Goal: Task Accomplishment & Management: Use online tool/utility

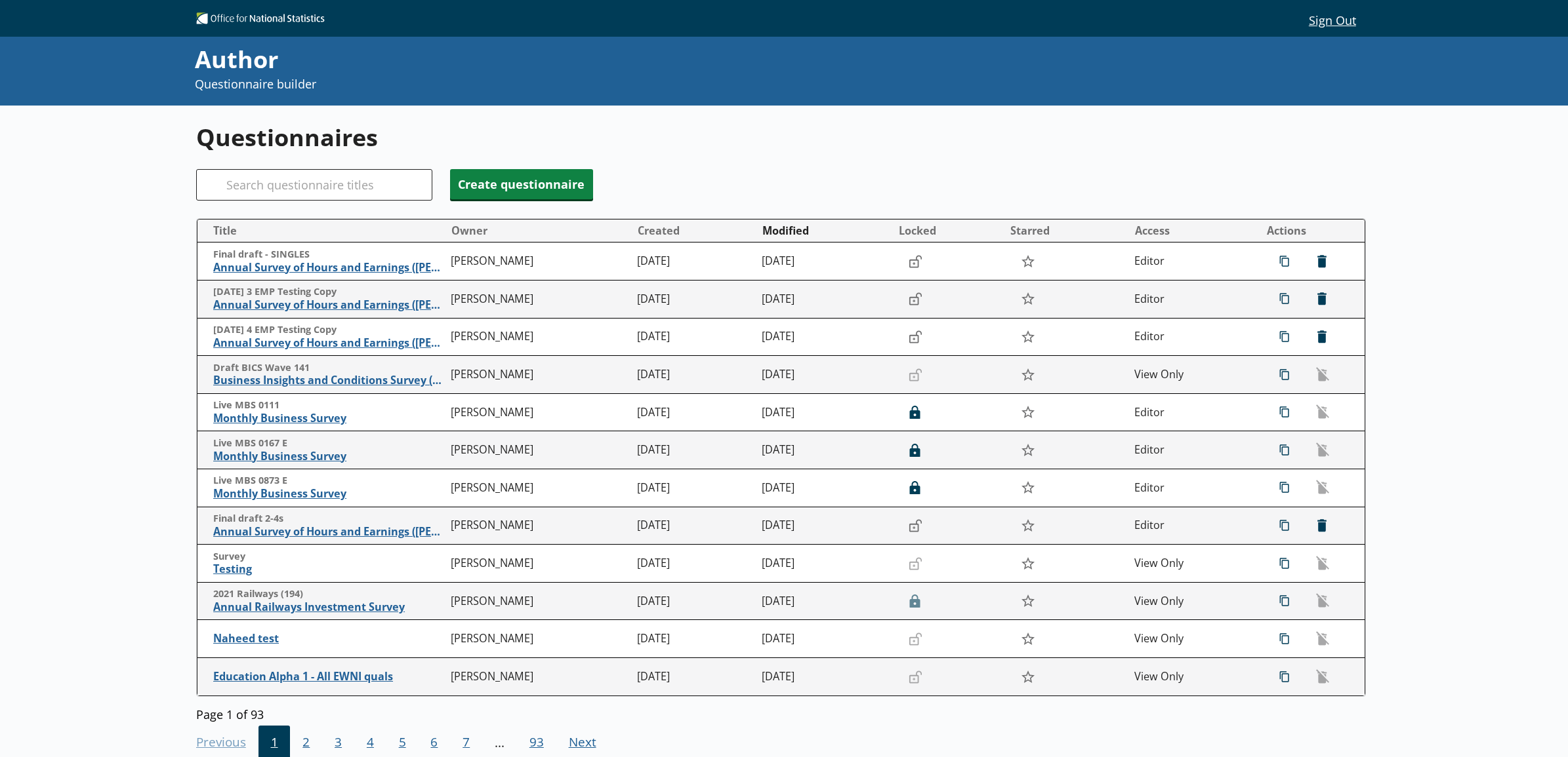
drag, startPoint x: 427, startPoint y: 0, endPoint x: 151, endPoint y: 237, distance: 363.8
click at [151, 237] on div "Questionnaires Search Create questionnaire Title Owner Created Modified Locked …" at bounding box center [784, 484] width 1568 height 757
click at [281, 179] on input "Search" at bounding box center [314, 184] width 236 height 32
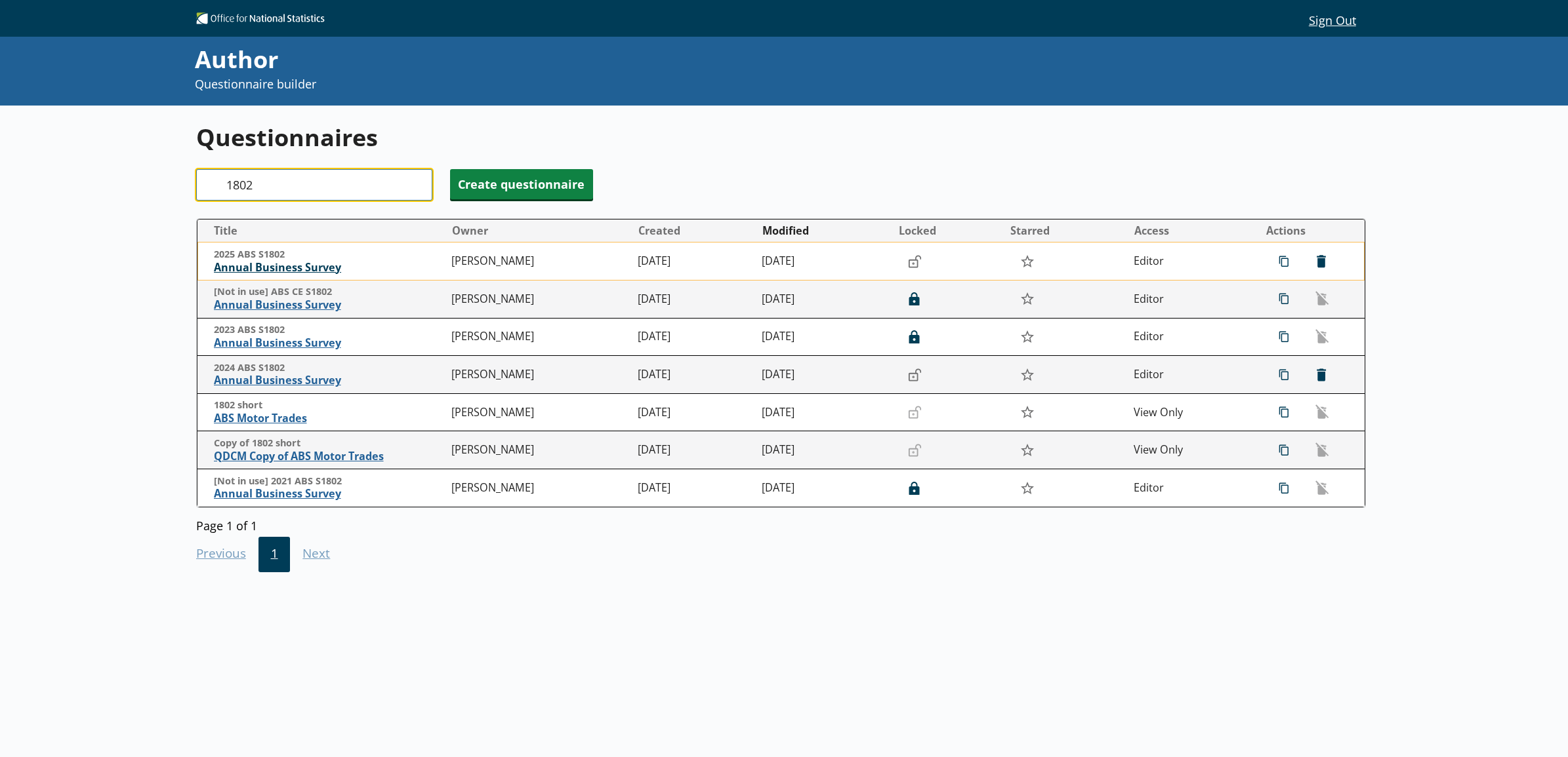
type input "1802"
click at [250, 268] on span "Annual Business Survey" at bounding box center [329, 268] width 231 height 14
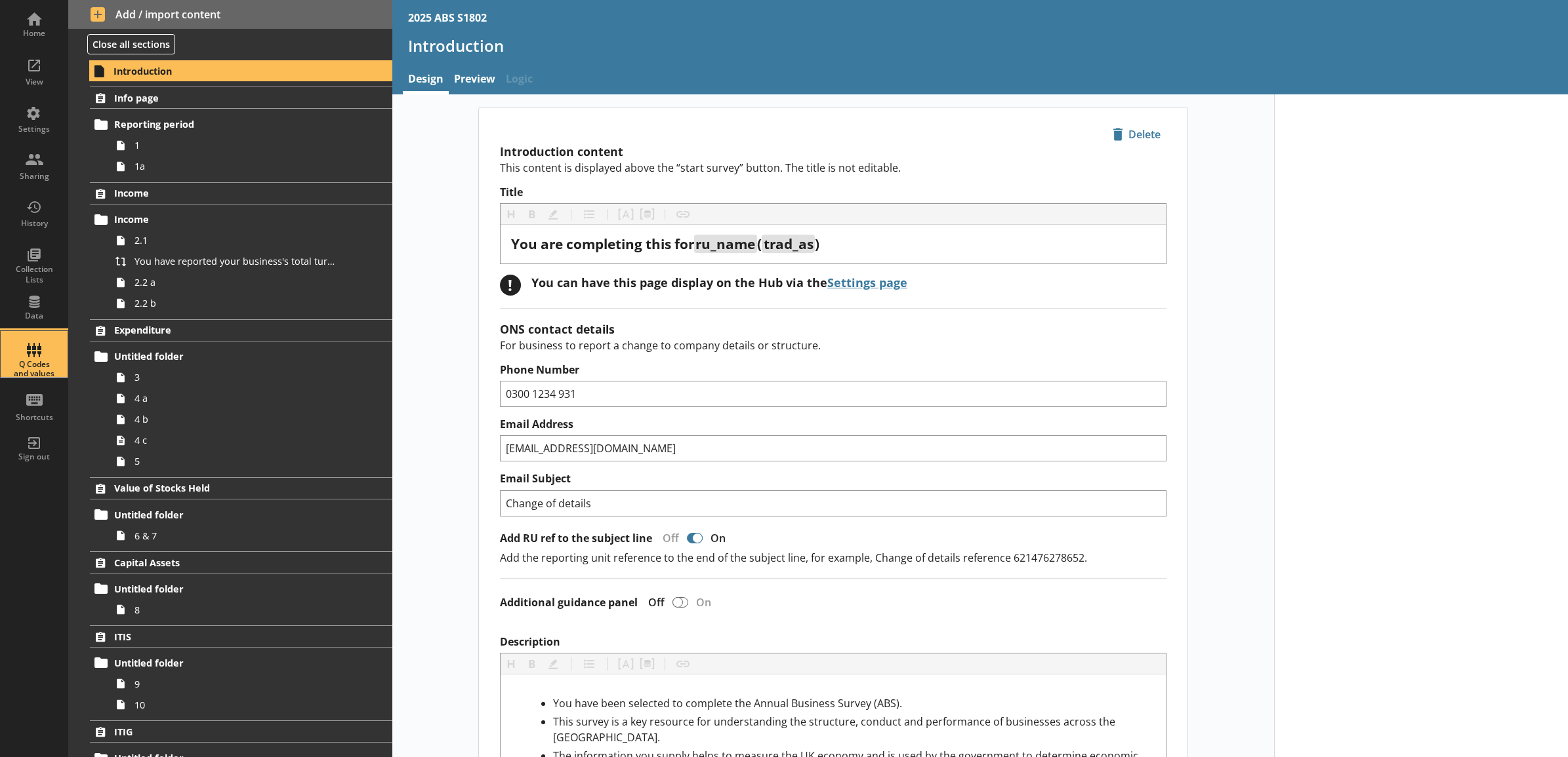
click at [33, 376] on div "Q Codes and values" at bounding box center [34, 370] width 46 height 19
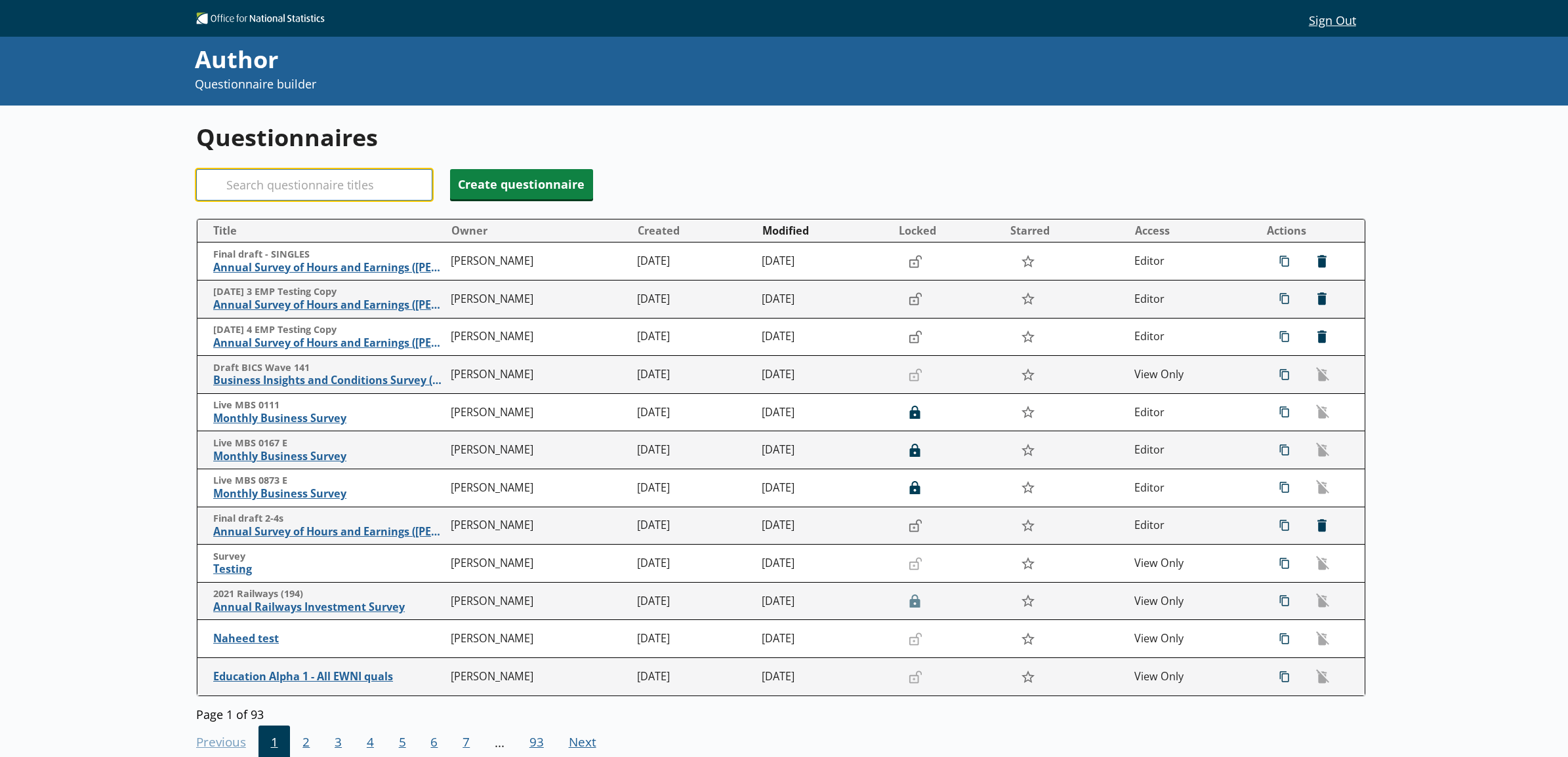
click at [332, 193] on input "Search" at bounding box center [314, 184] width 236 height 32
click at [133, 493] on div "Questionnaires Search Create questionnaire Title Owner Created Modified Locked …" at bounding box center [784, 484] width 1568 height 757
click at [299, 179] on input "Search" at bounding box center [314, 184] width 236 height 32
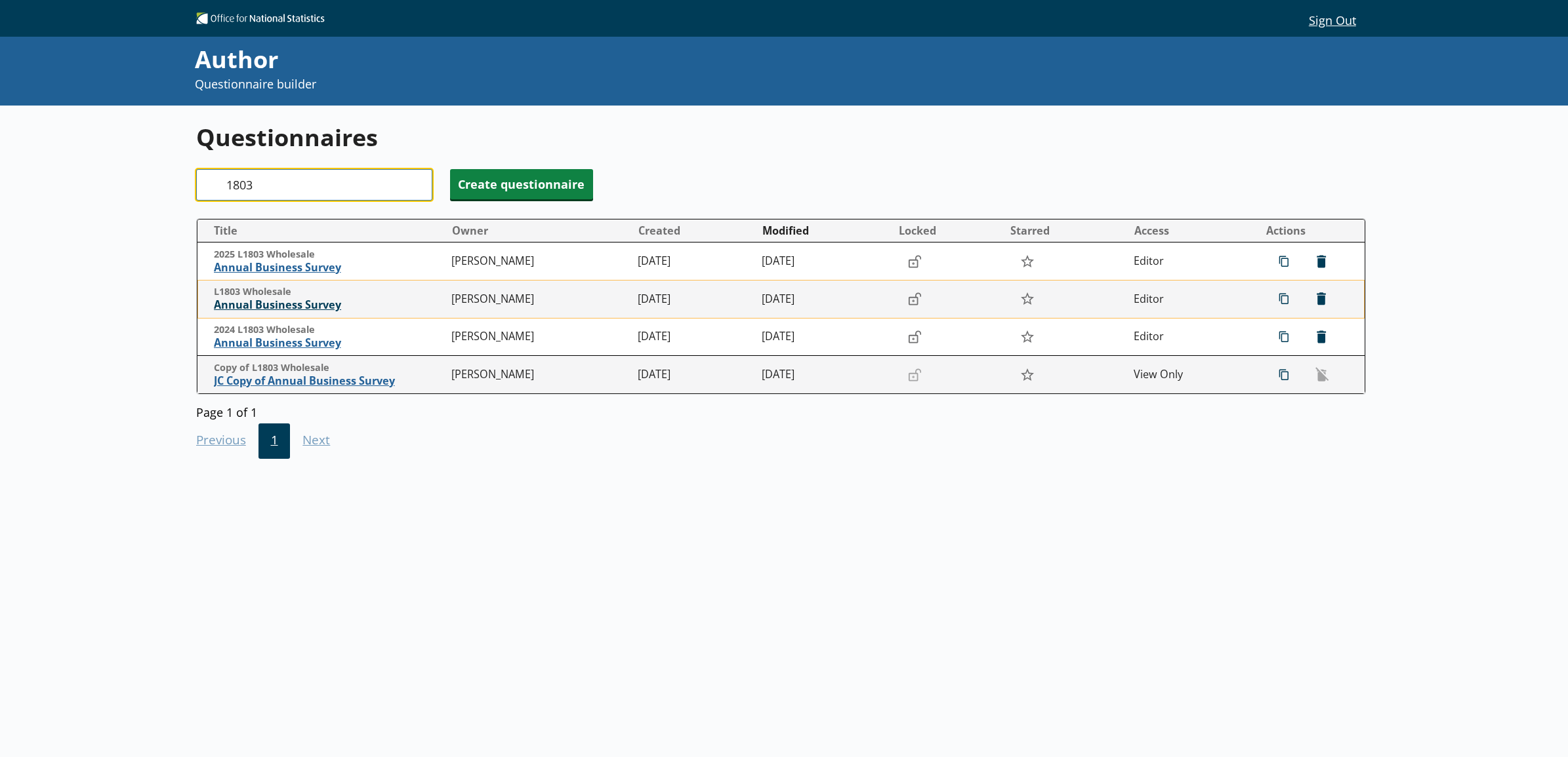
type input "1803"
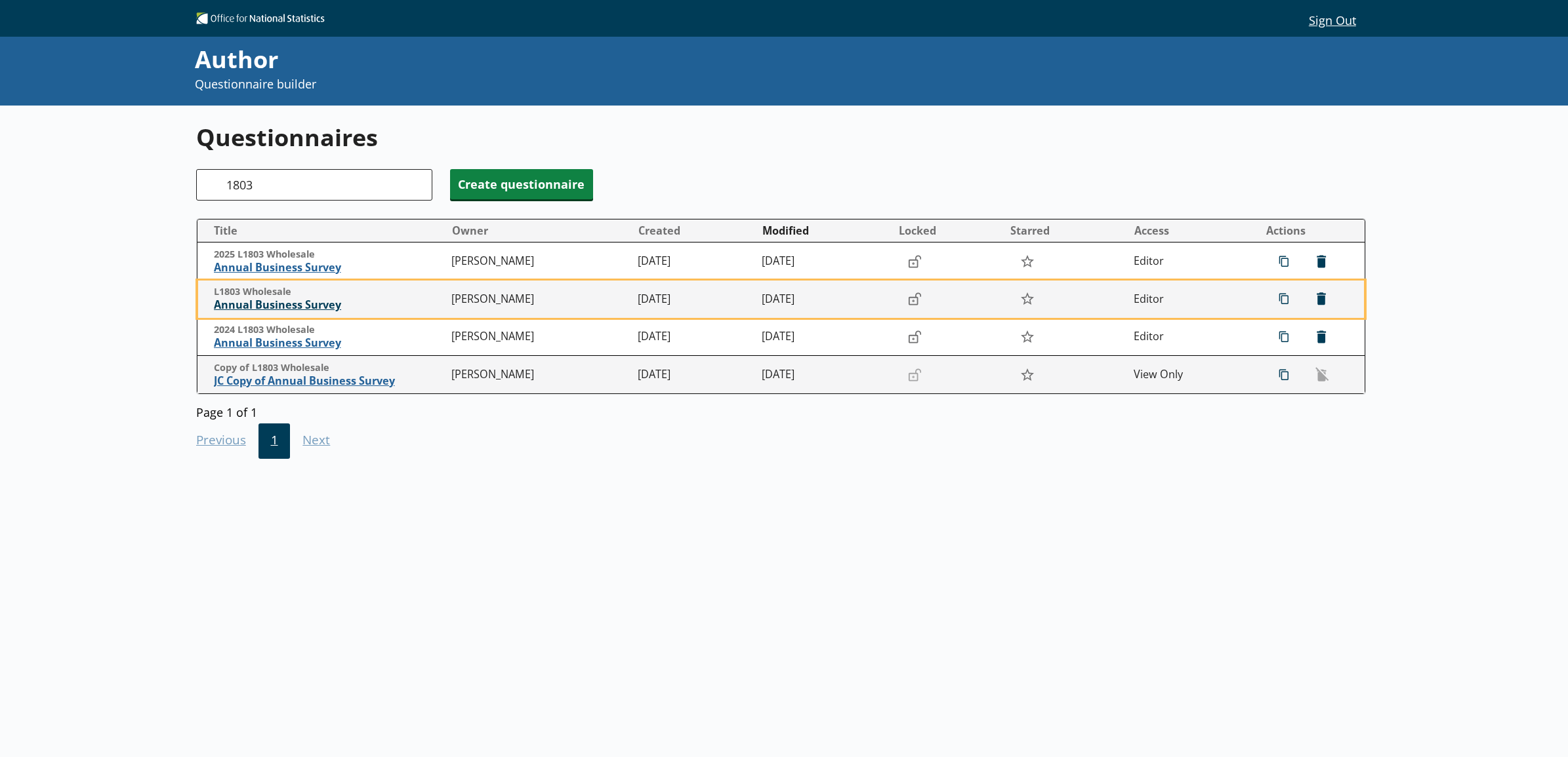
click at [262, 303] on span "Annual Business Survey" at bounding box center [329, 305] width 231 height 14
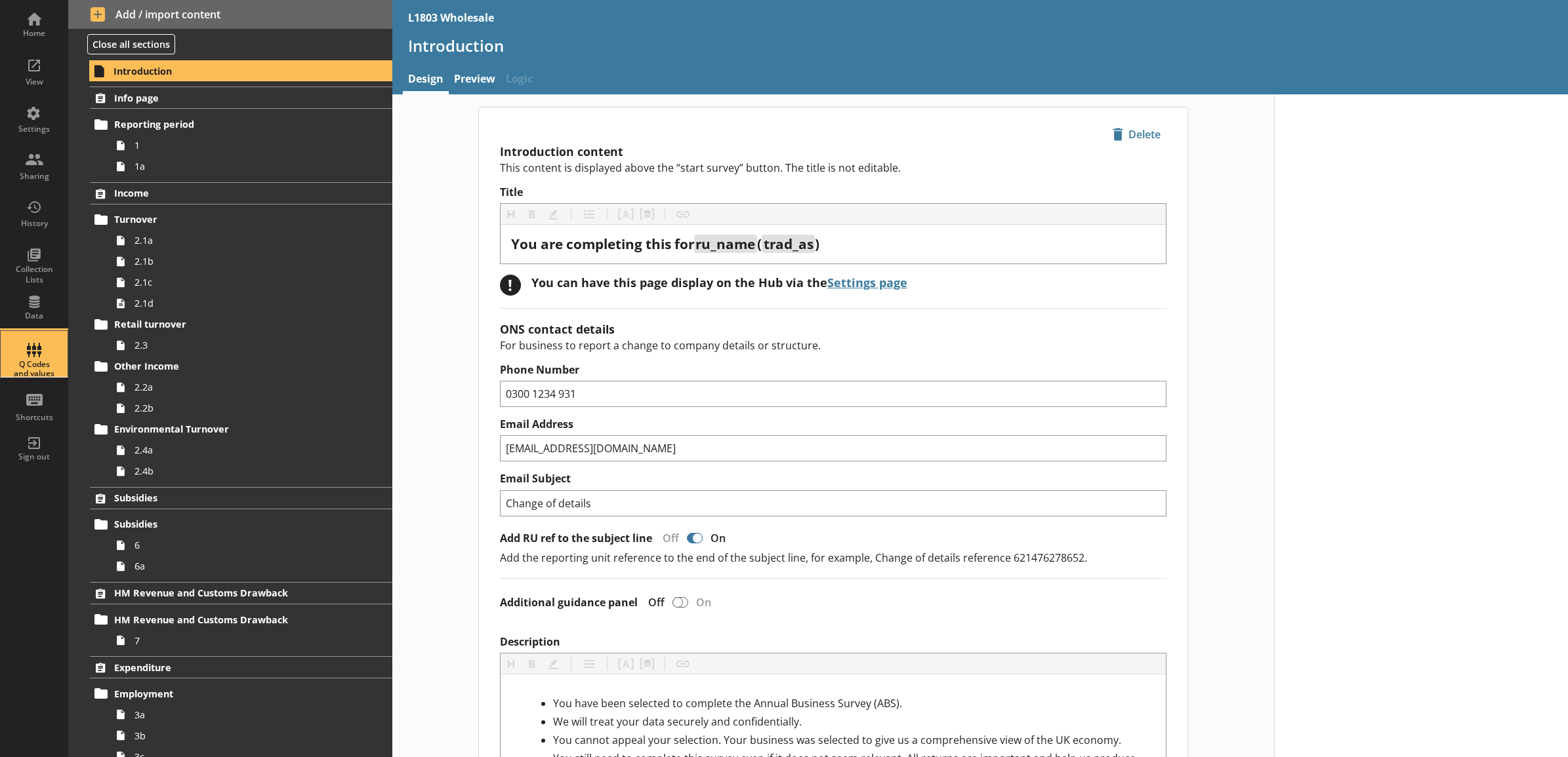
click at [35, 367] on div "Q Codes and values" at bounding box center [34, 370] width 46 height 19
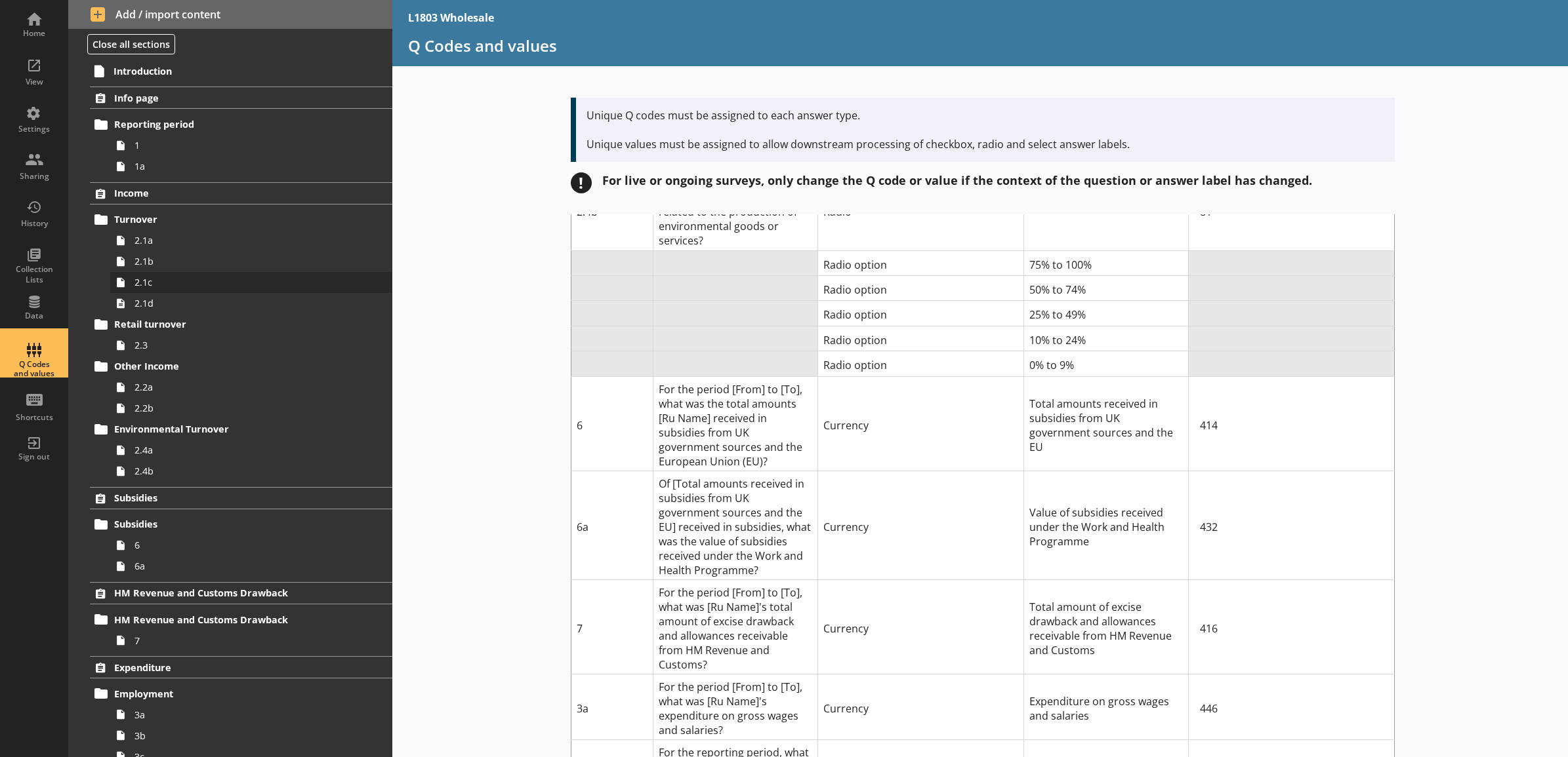
scroll to position [546, 0]
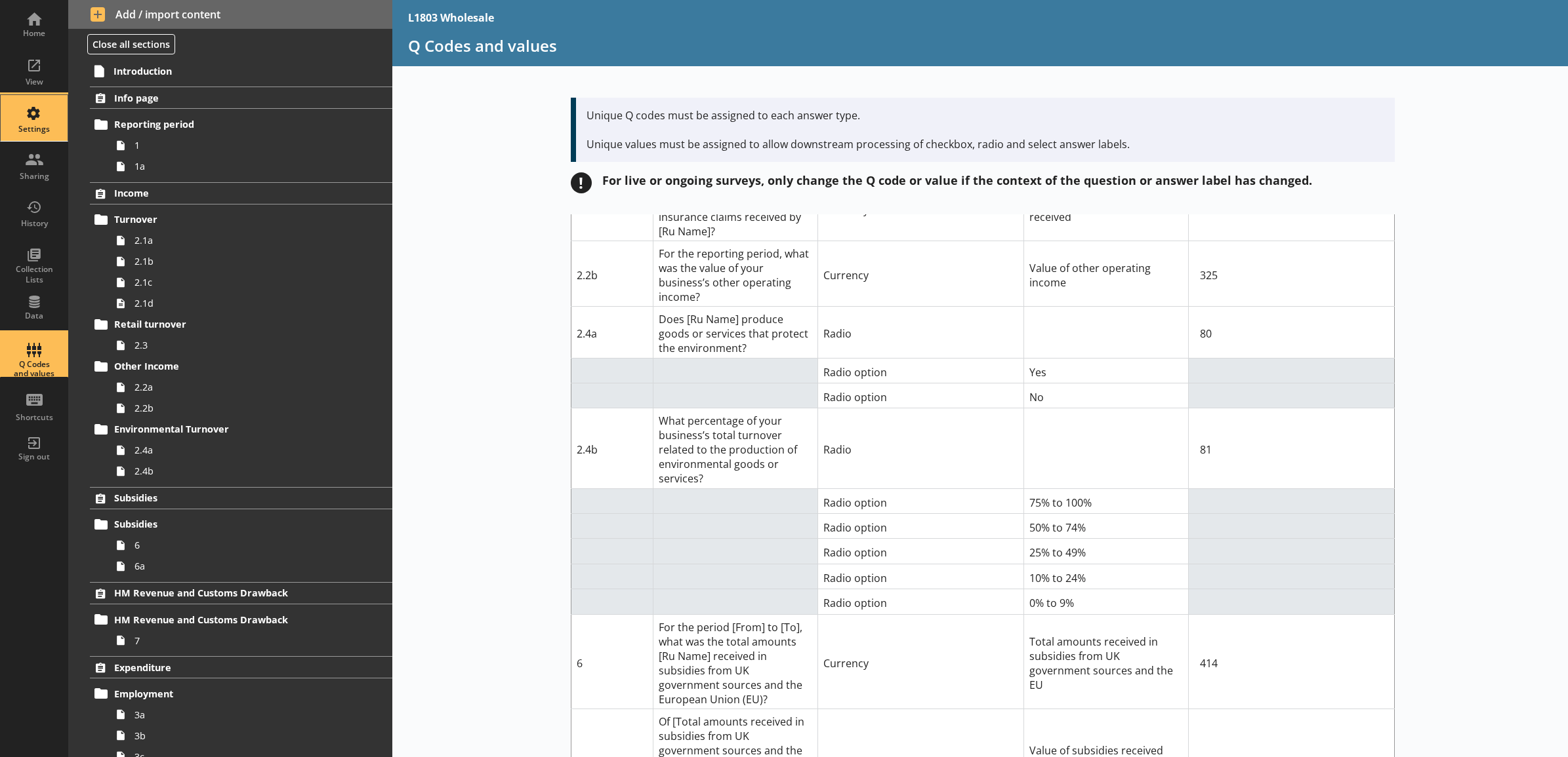
click at [36, 129] on div "Settings" at bounding box center [34, 129] width 46 height 11
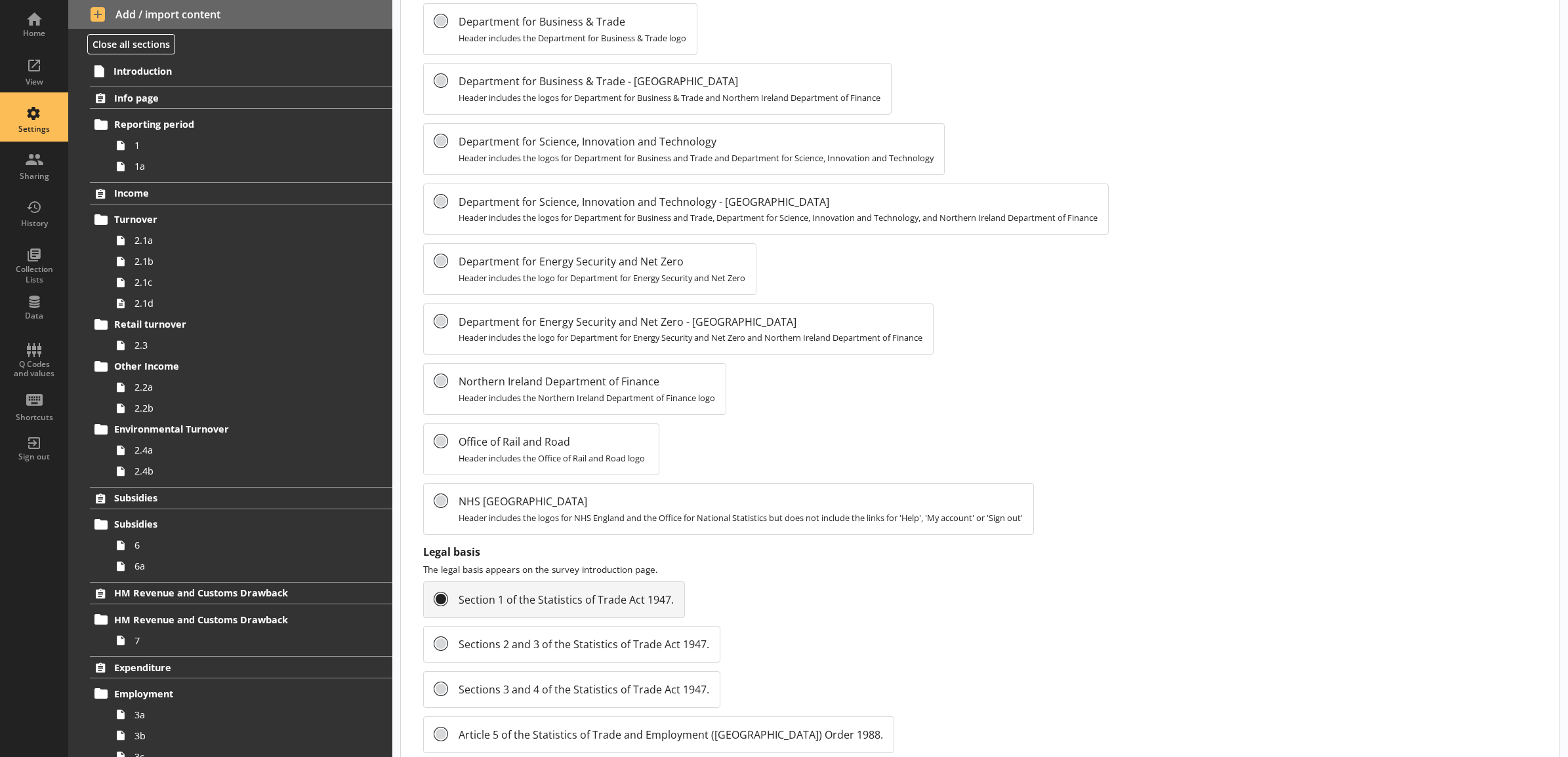
scroll to position [1205, 0]
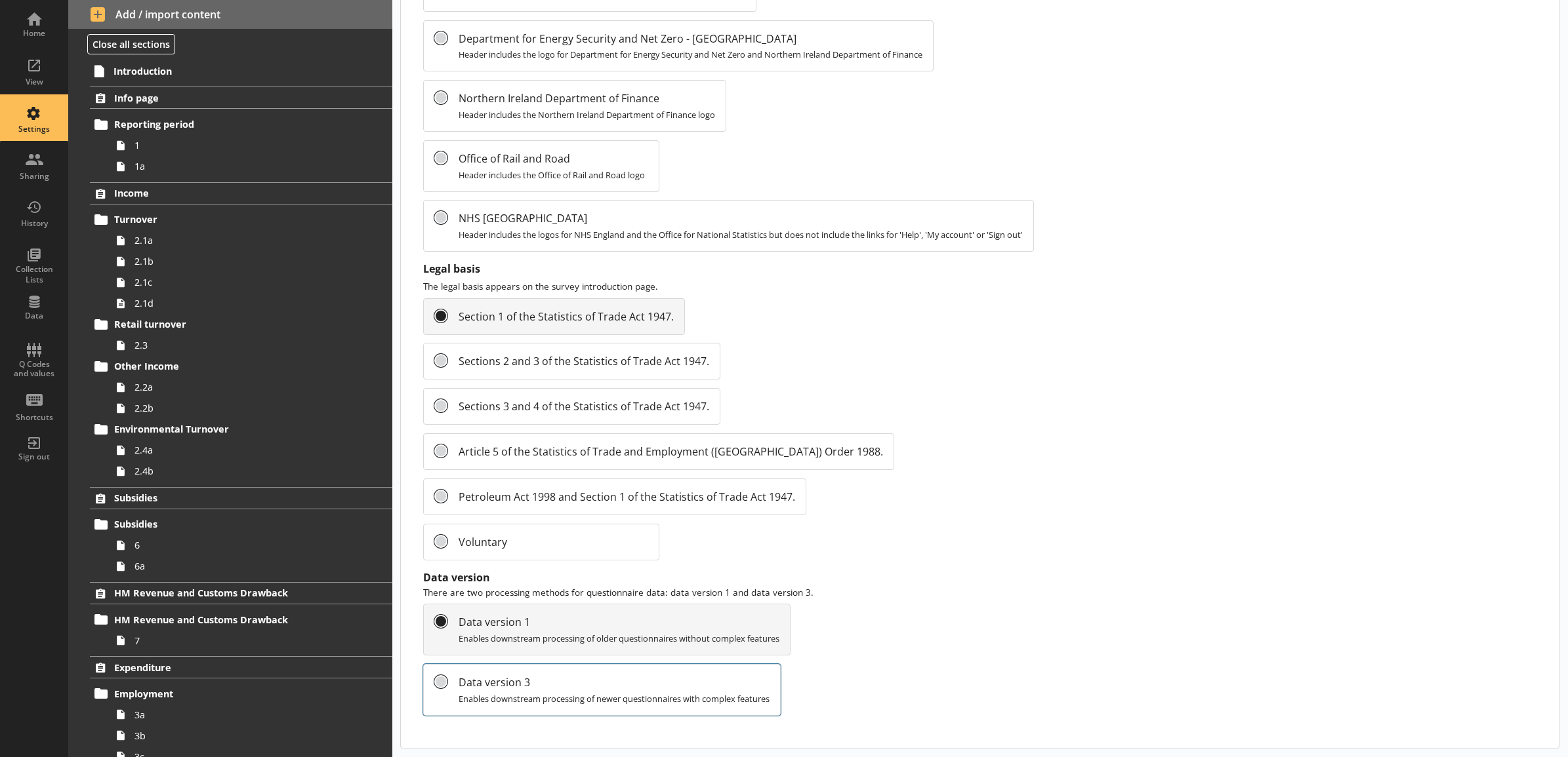
click at [601, 681] on span "Data version 3" at bounding box center [614, 683] width 311 height 15
click at [447, 681] on input "Data version 3 Enables downstream processing of newer questionnaires with compl…" at bounding box center [441, 682] width 13 height 13
radio input "false"
radio input "true"
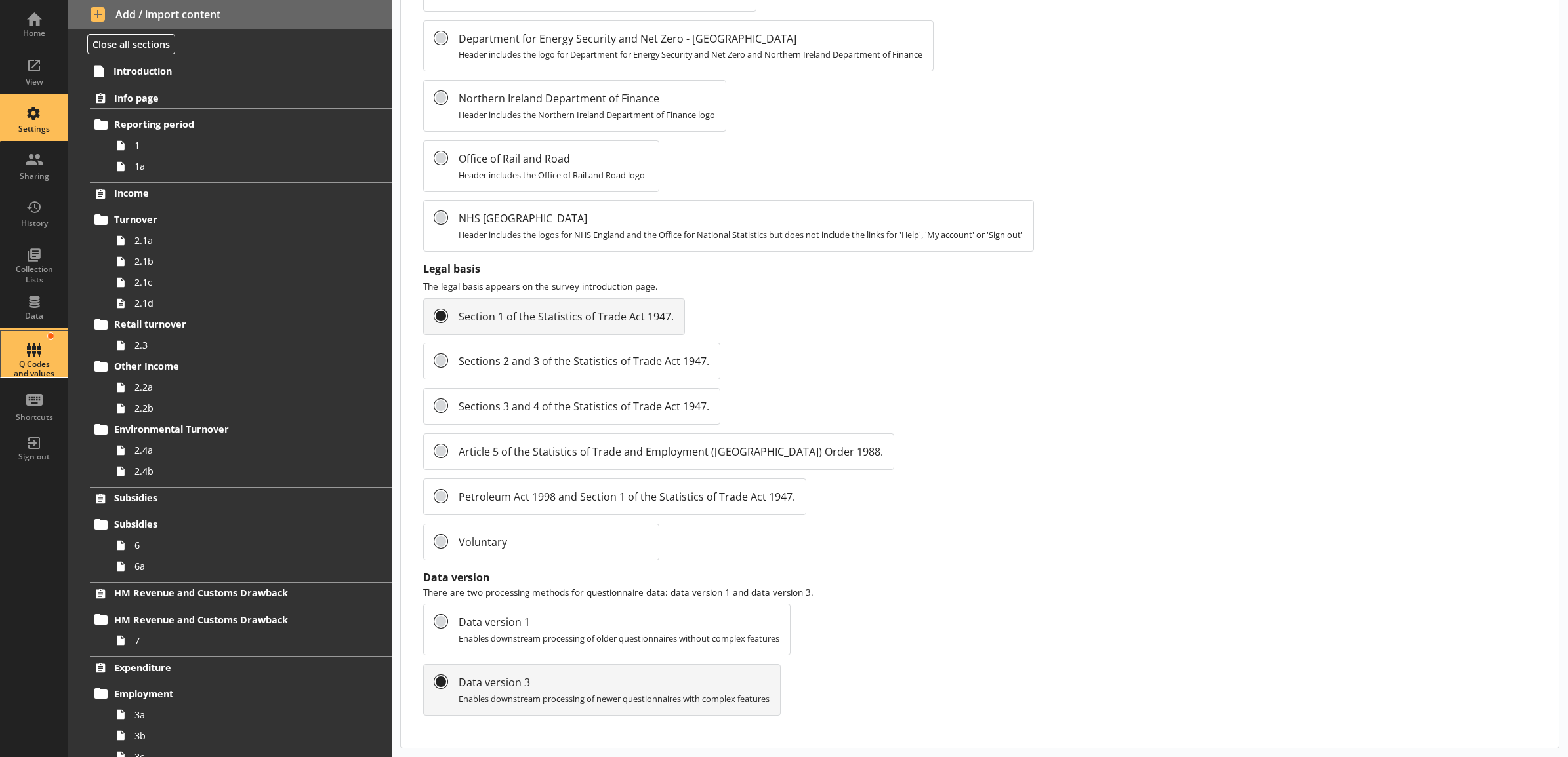
click at [35, 359] on div "Q Codes and values" at bounding box center [34, 353] width 46 height 46
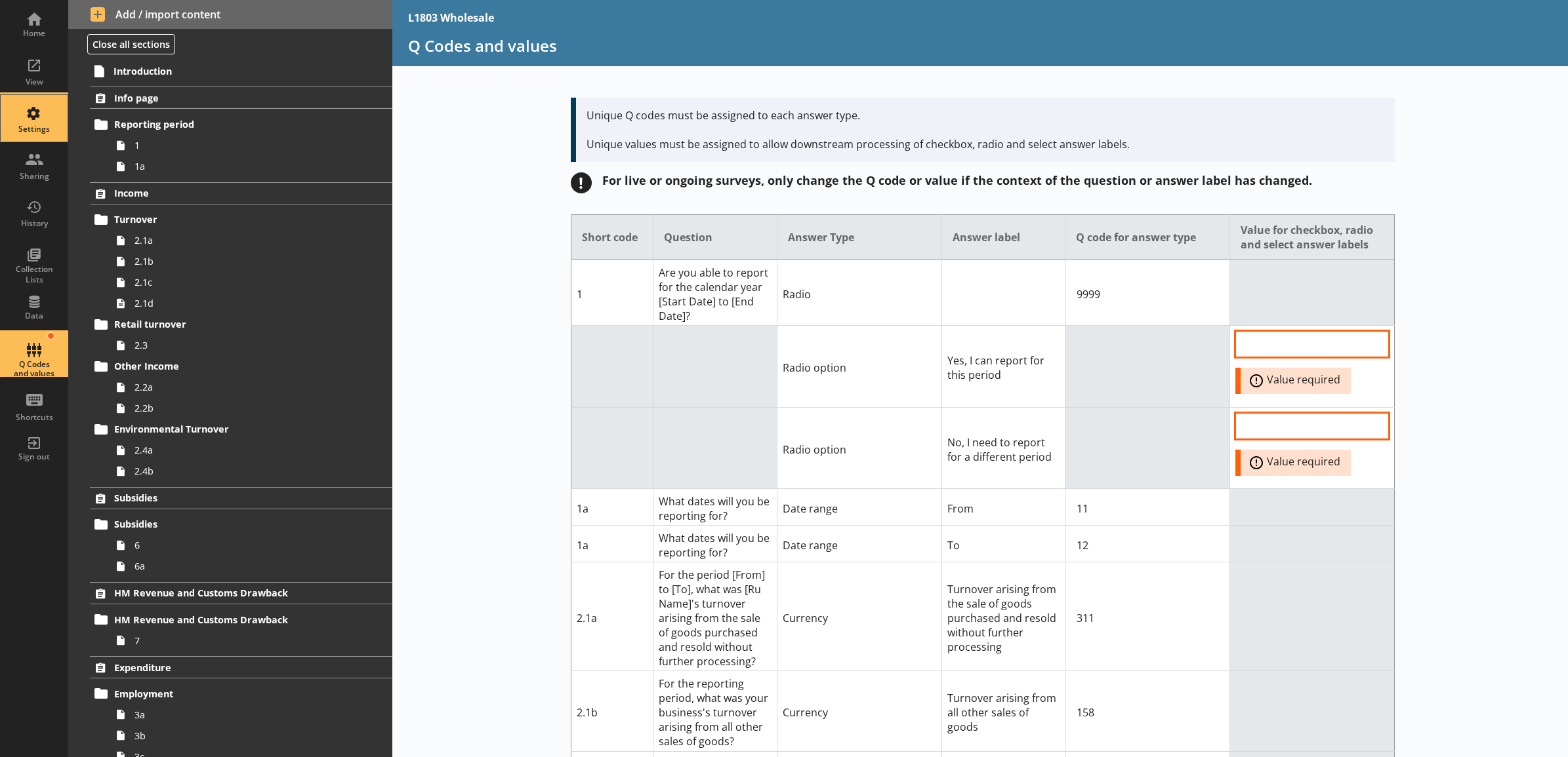
click at [28, 119] on div "Settings" at bounding box center [34, 118] width 46 height 46
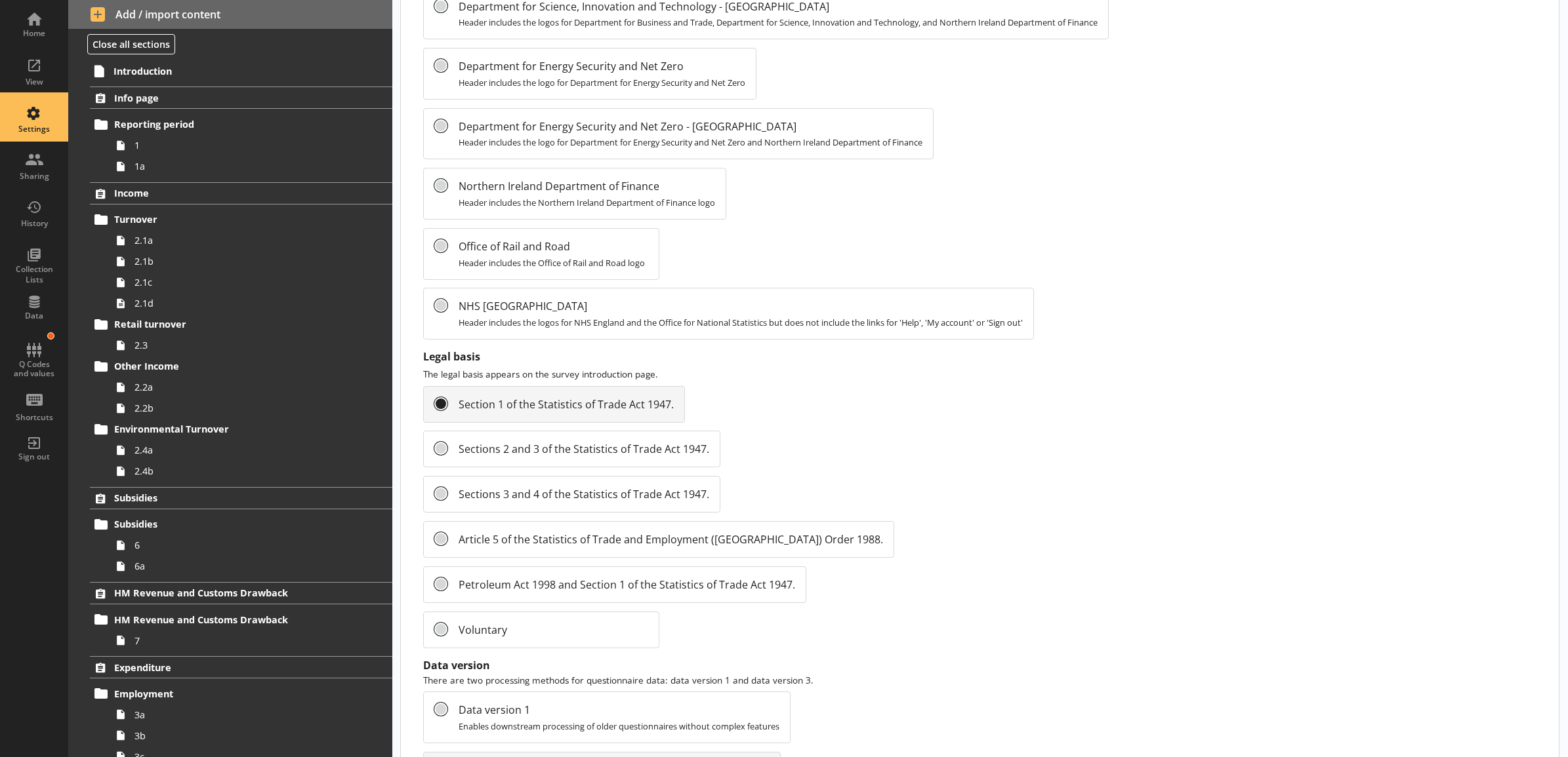
scroll to position [1205, 0]
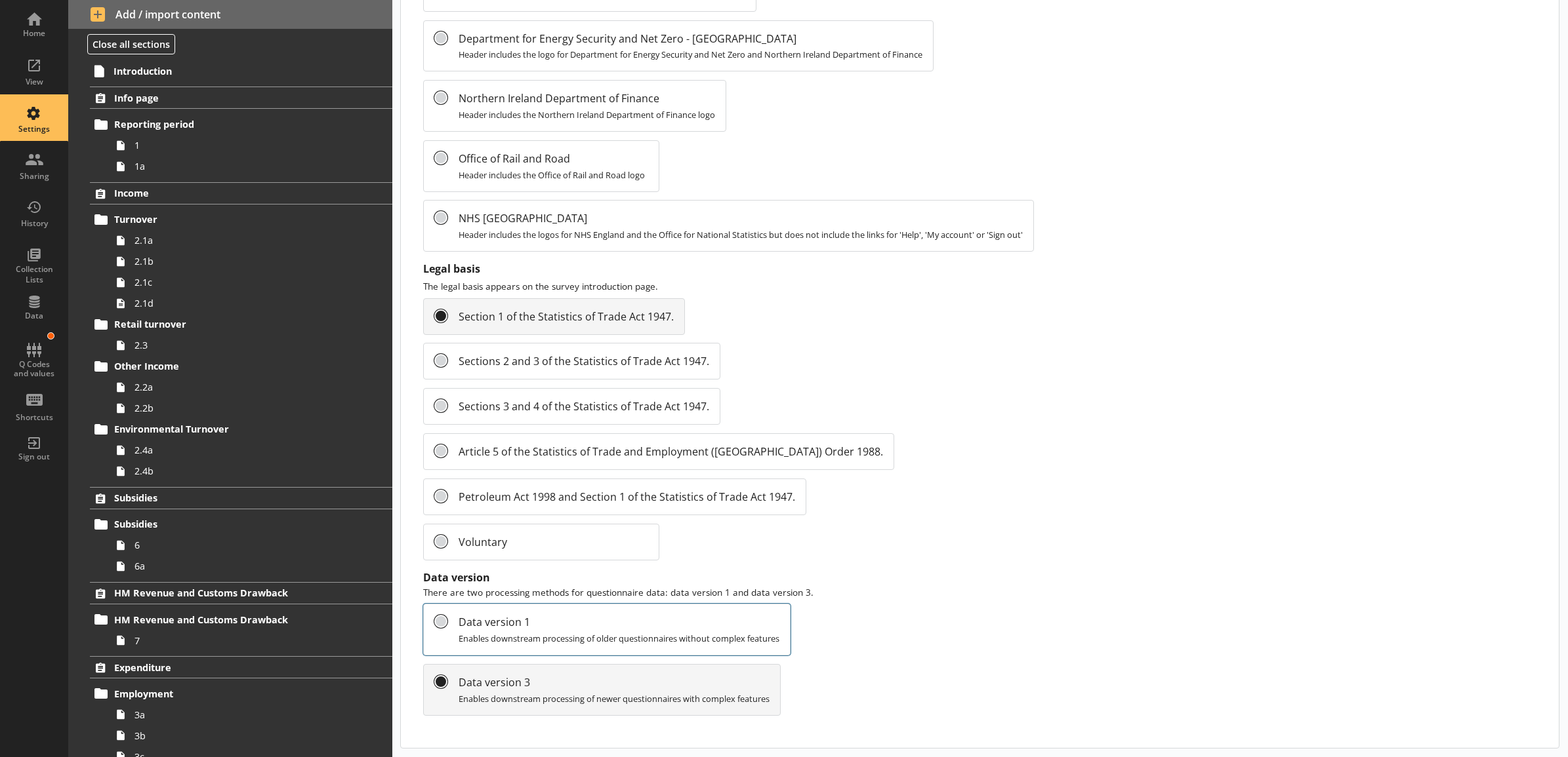
click at [546, 632] on span "Enables downstream processing of older questionnaires without complex features" at bounding box center [619, 638] width 320 height 12
click at [447, 628] on input "Data version 1 Enables downstream processing of older questionnaires without co…" at bounding box center [441, 621] width 13 height 13
radio input "true"
radio input "false"
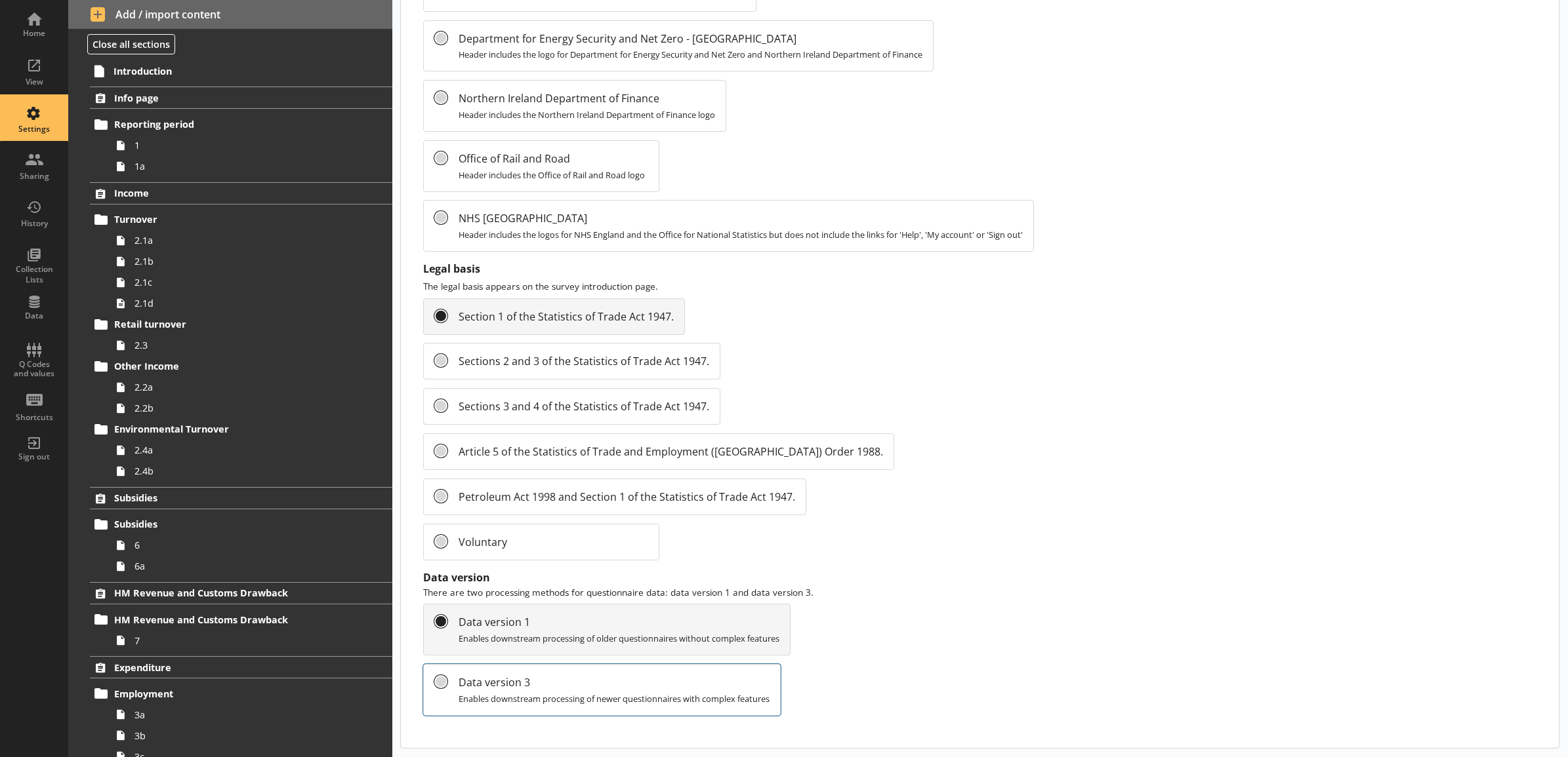
click at [487, 705] on label "Data version 3 Enables downstream processing of newer questionnaires with compl…" at bounding box center [602, 690] width 358 height 52
click at [447, 688] on input "Data version 3 Enables downstream processing of newer questionnaires with compl…" at bounding box center [441, 682] width 13 height 13
radio input "false"
radio input "true"
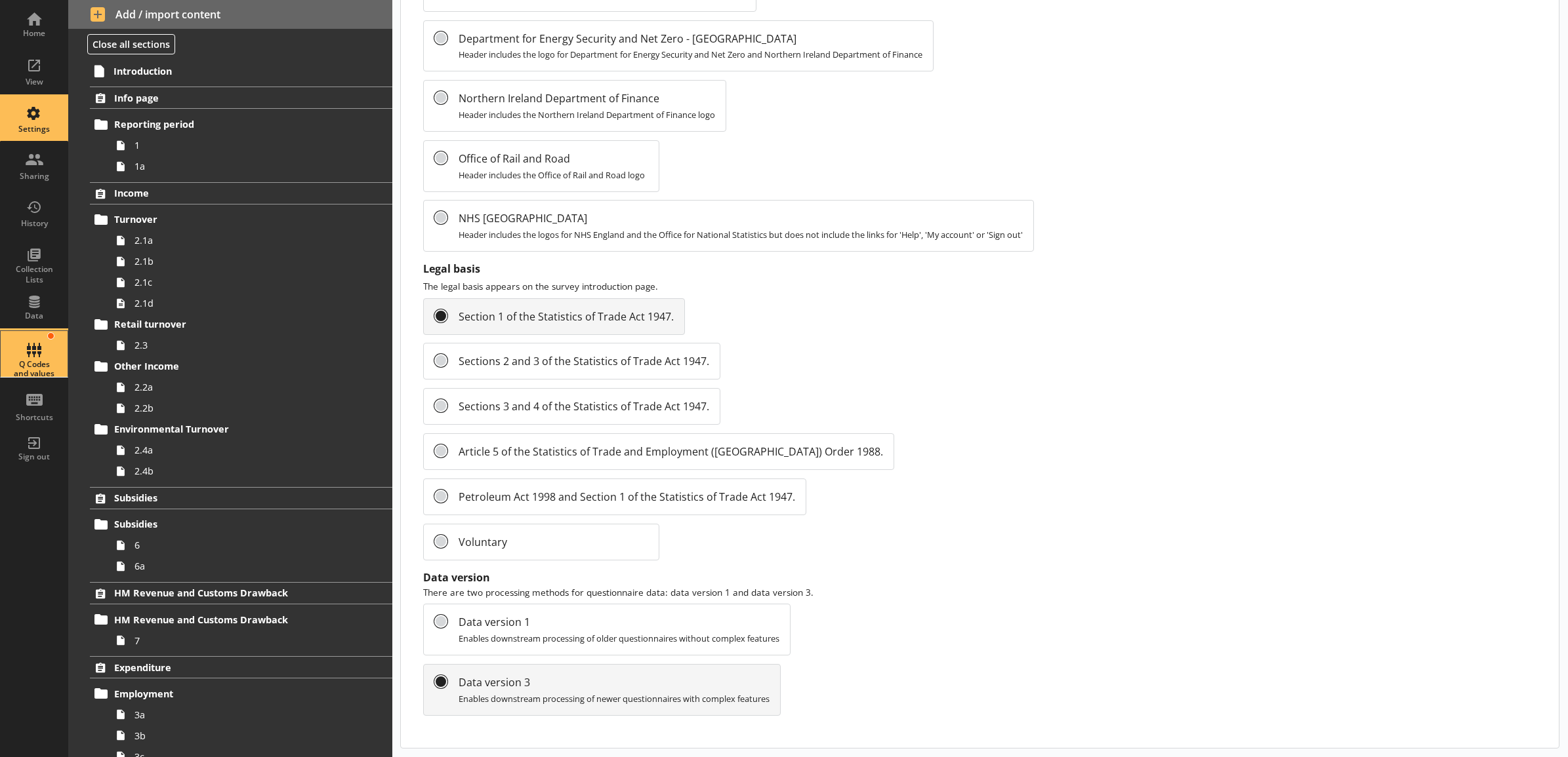
click at [43, 355] on div "Q Codes and values" at bounding box center [34, 353] width 46 height 46
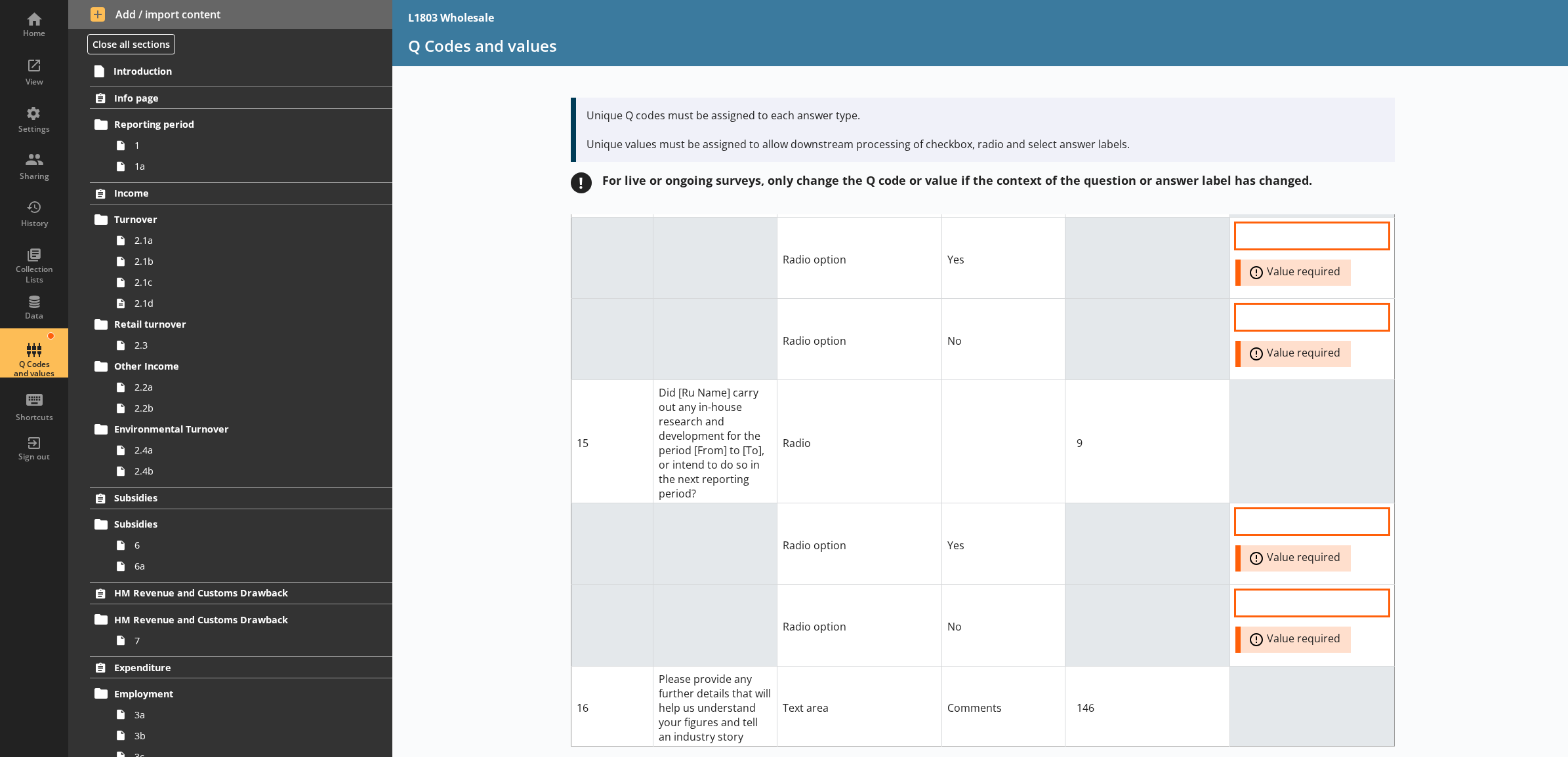
scroll to position [8498, 0]
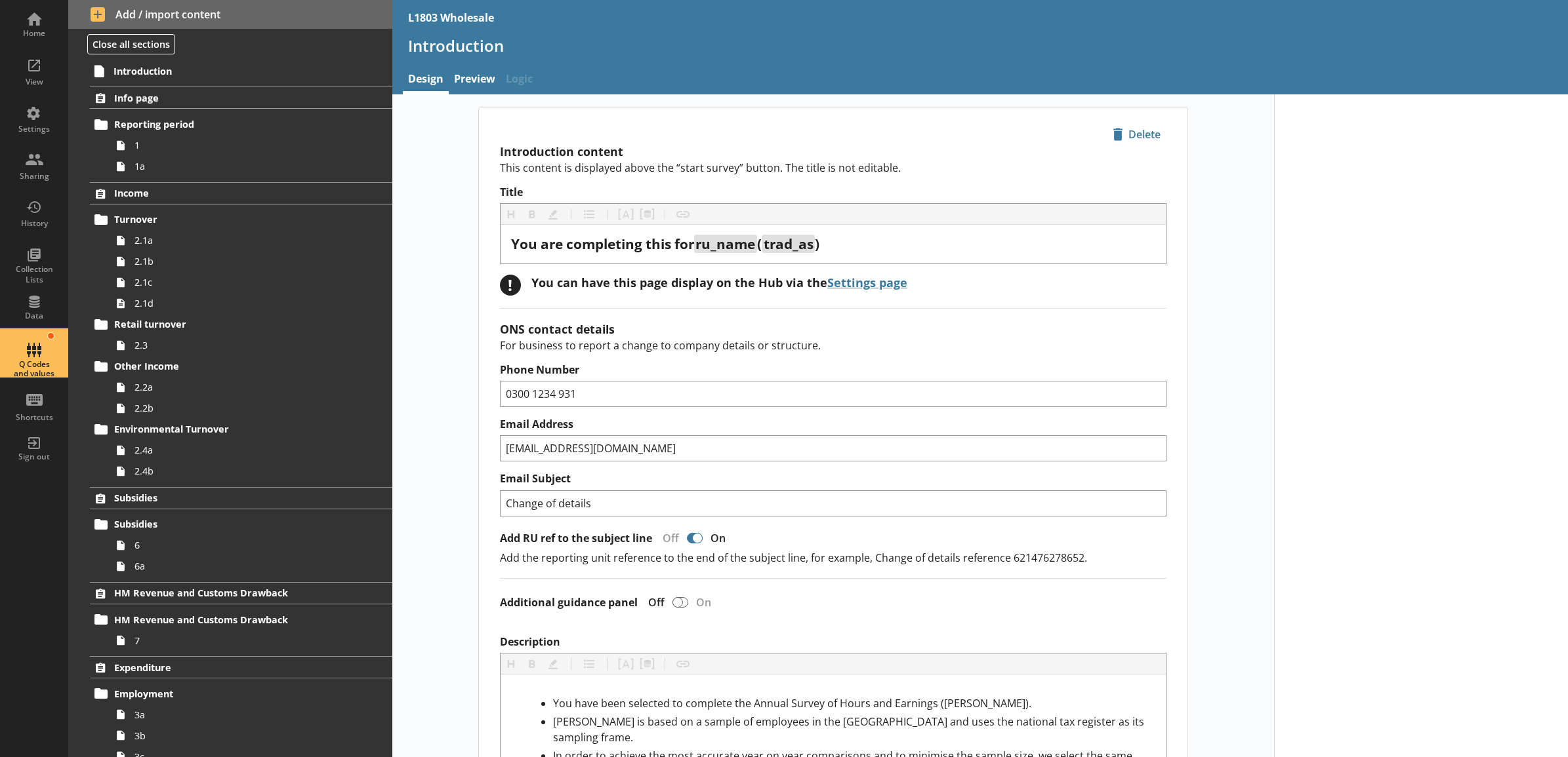
type textarea "x"
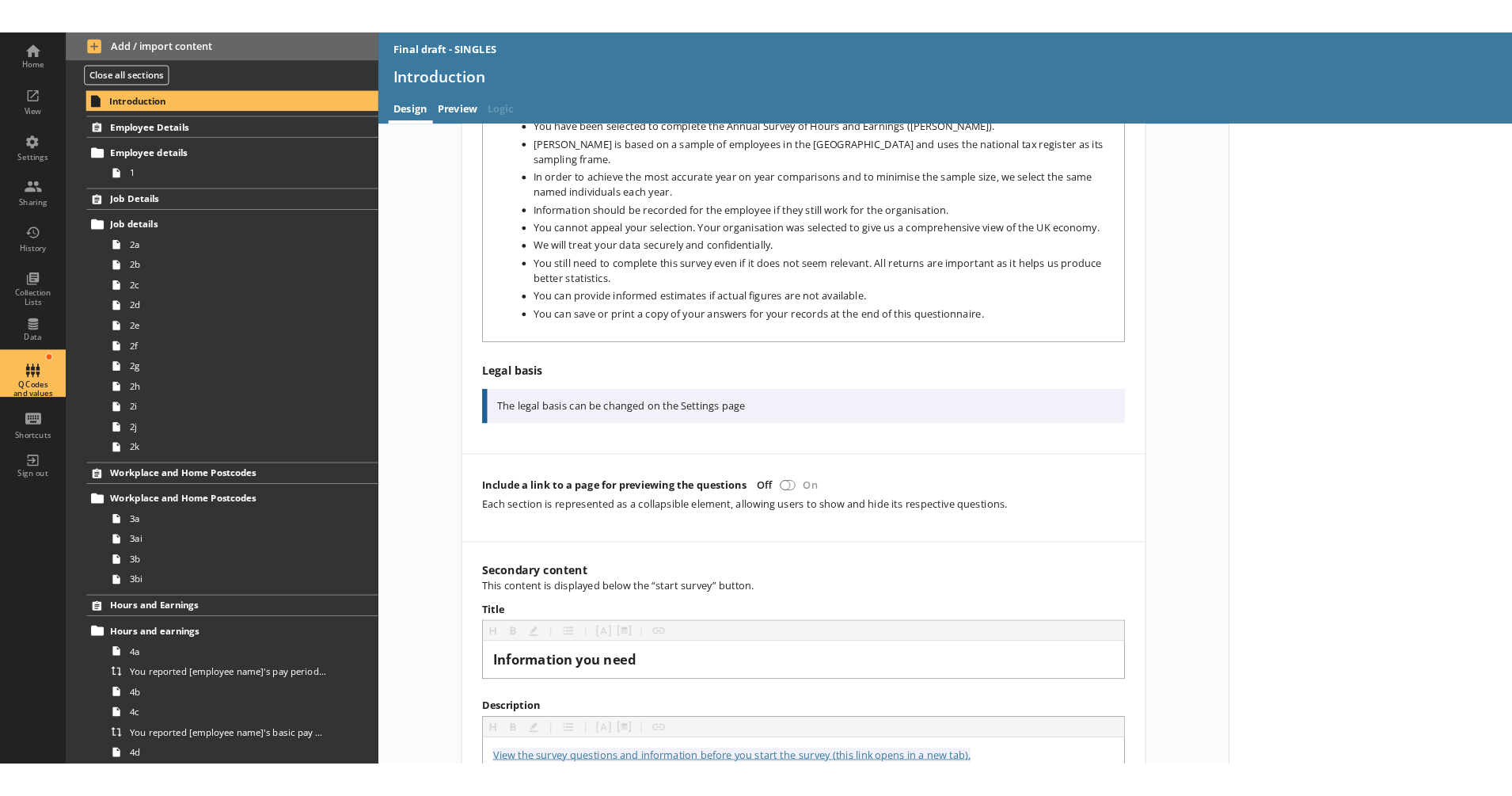
scroll to position [989, 0]
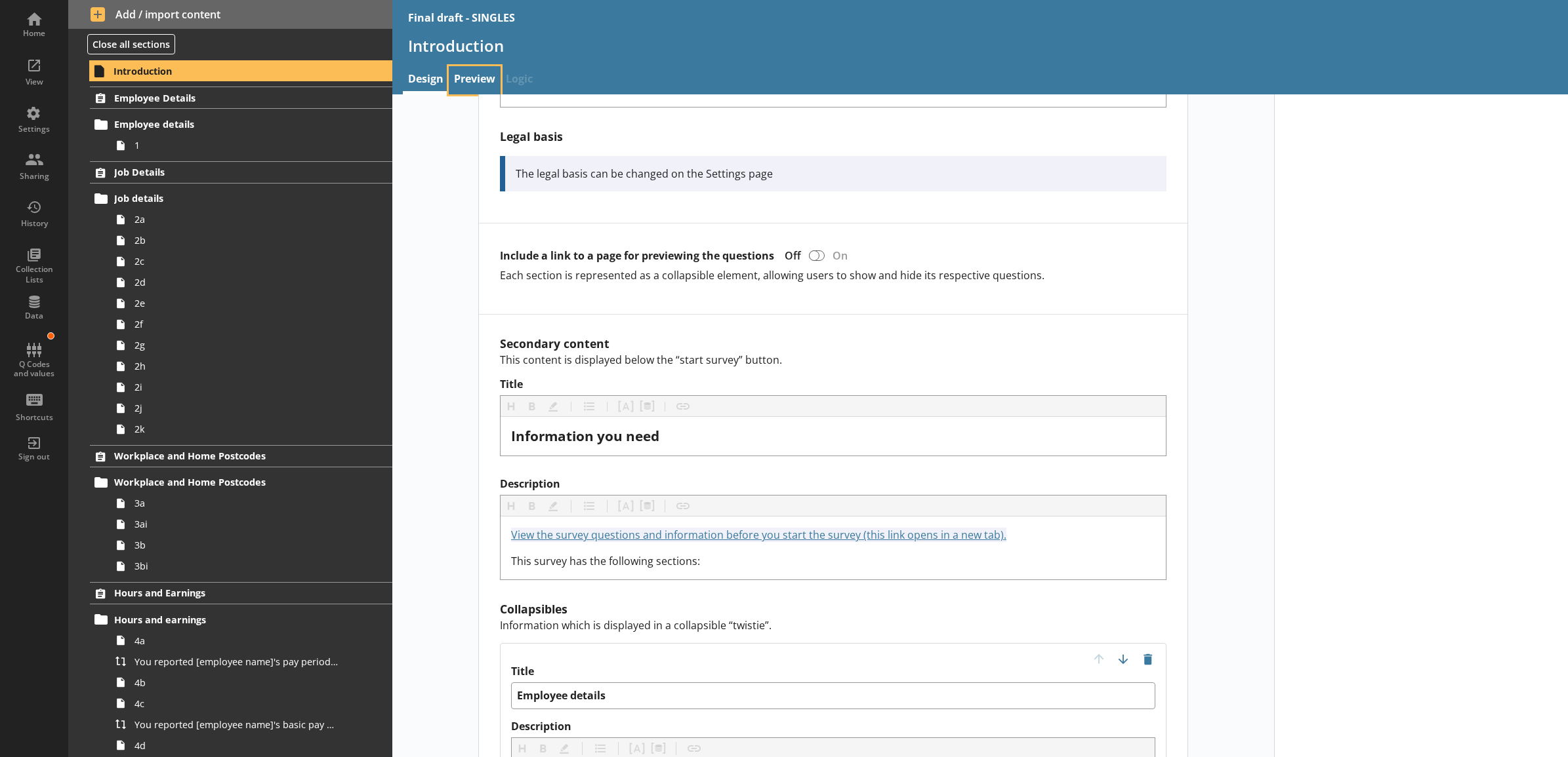
click at [469, 84] on link "Preview" at bounding box center [475, 80] width 52 height 28
